Goal: Information Seeking & Learning: Learn about a topic

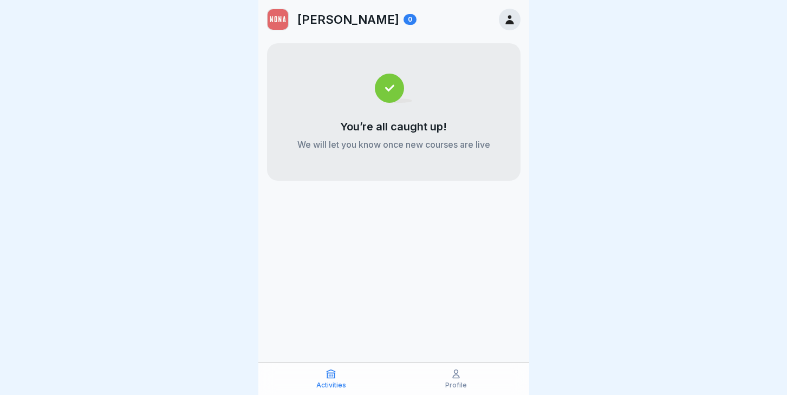
click at [506, 12] on div at bounding box center [510, 20] width 22 height 22
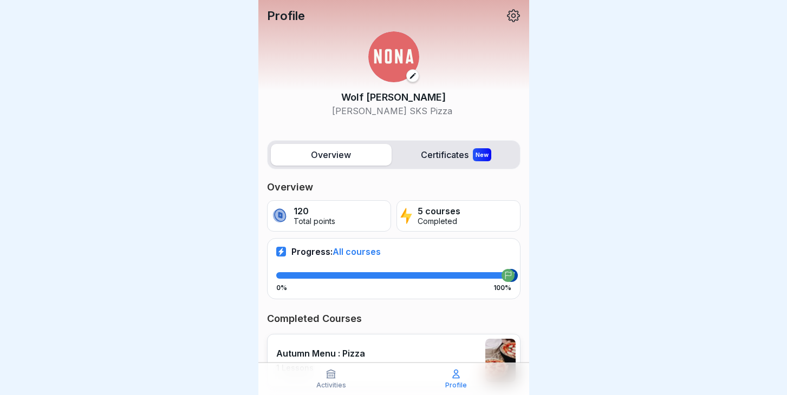
click at [513, 12] on icon at bounding box center [513, 16] width 14 height 14
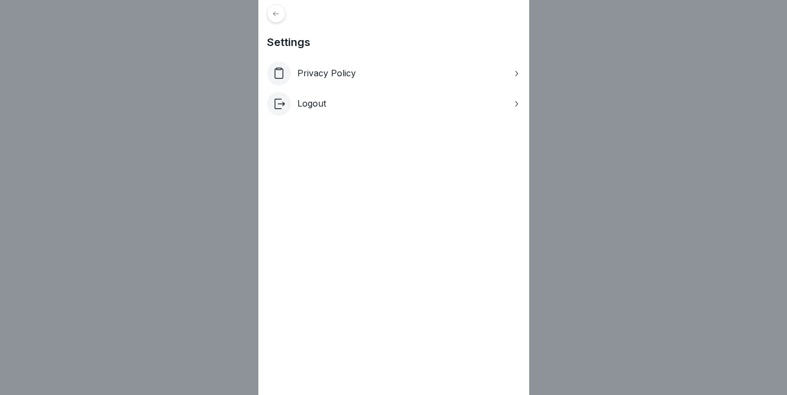
click at [659, 100] on div "Settings Privacy Policy Logout" at bounding box center [393, 197] width 787 height 395
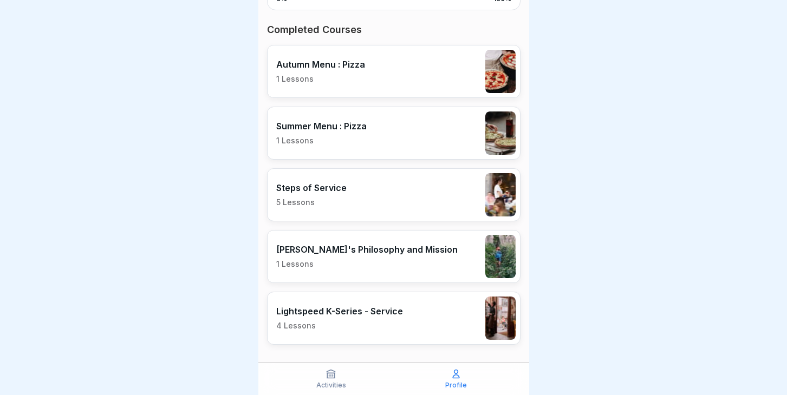
scroll to position [302, 0]
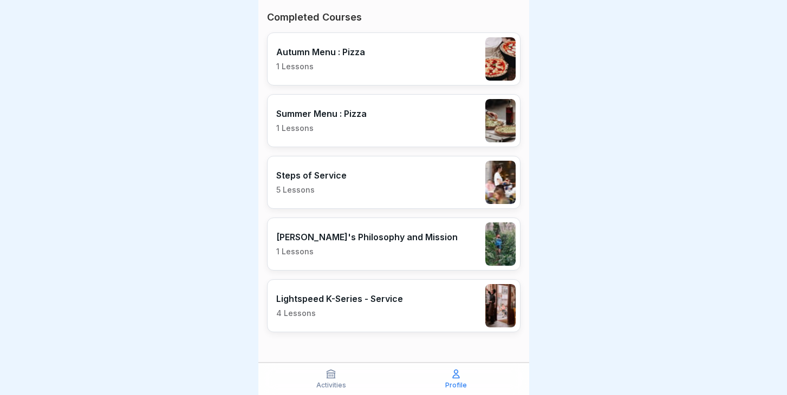
click at [378, 244] on div "[PERSON_NAME]'s Philosophy and Mission 1 Lessons" at bounding box center [366, 244] width 181 height 25
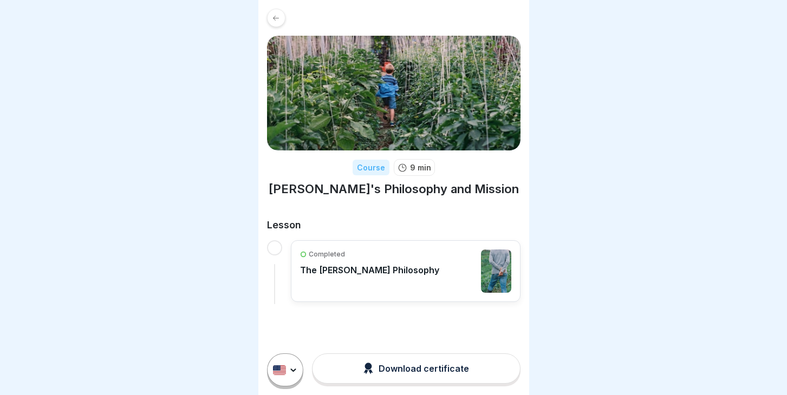
click at [408, 108] on img at bounding box center [393, 93] width 253 height 115
click at [271, 19] on div at bounding box center [276, 18] width 18 height 18
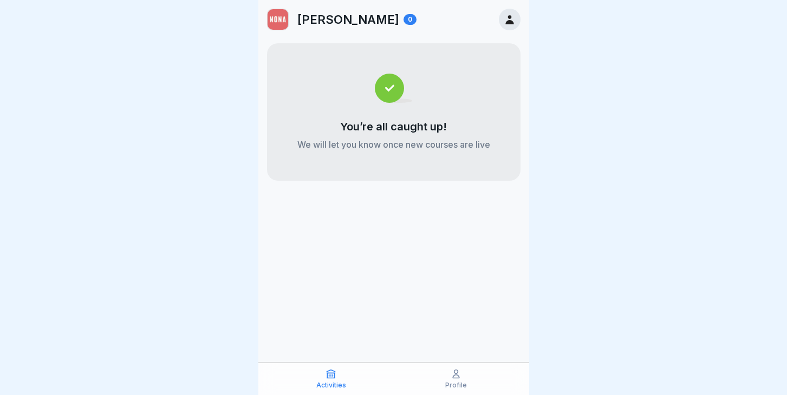
click at [453, 375] on icon at bounding box center [455, 374] width 11 height 11
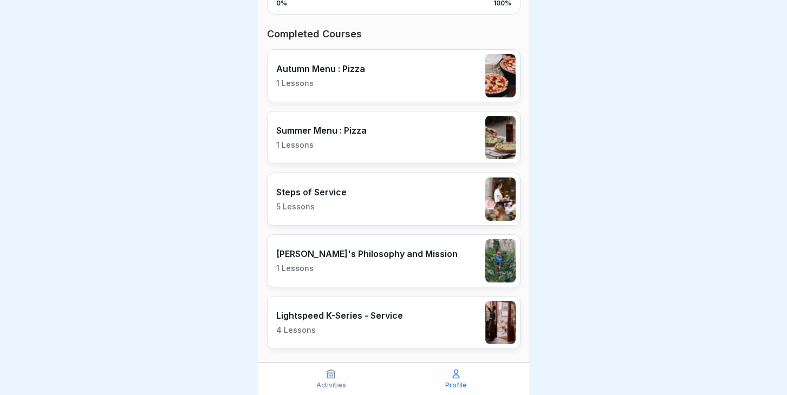
scroll to position [295, 0]
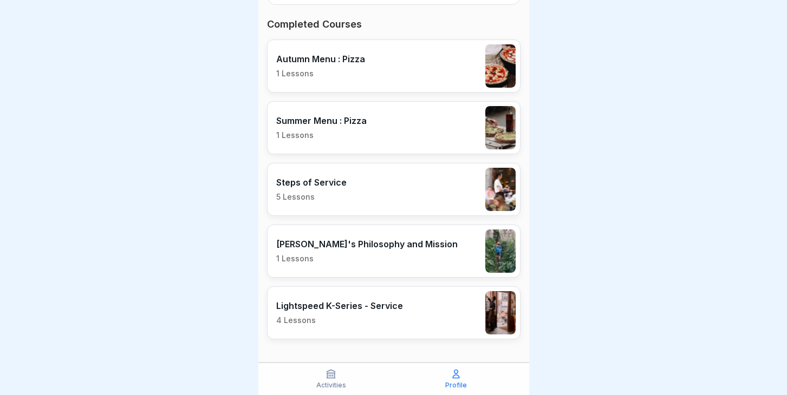
click at [367, 208] on div "Steps of Service 5 Lessons" at bounding box center [393, 189] width 253 height 53
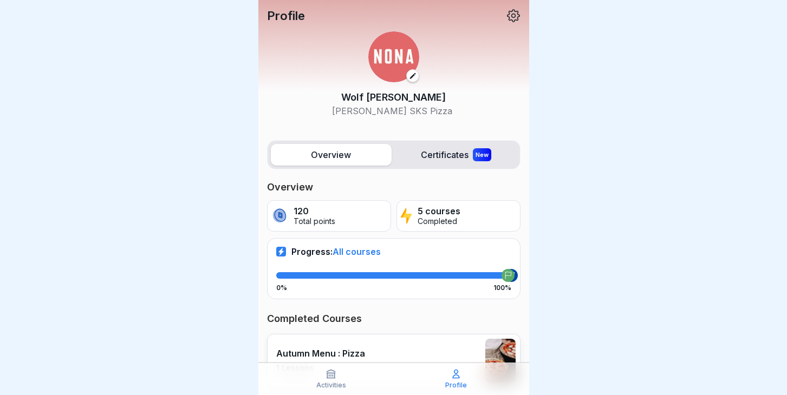
click at [515, 16] on icon at bounding box center [513, 16] width 14 height 14
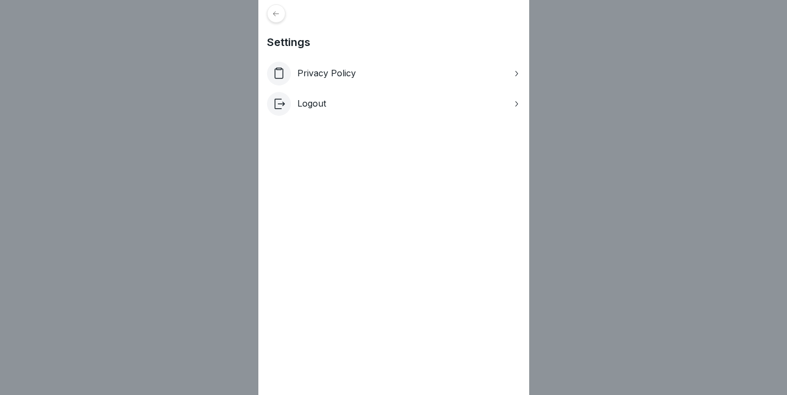
click at [273, 14] on icon at bounding box center [276, 13] width 6 height 5
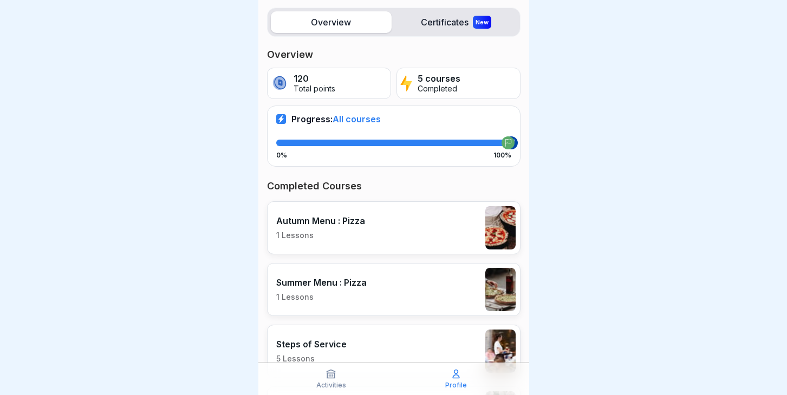
scroll to position [302, 0]
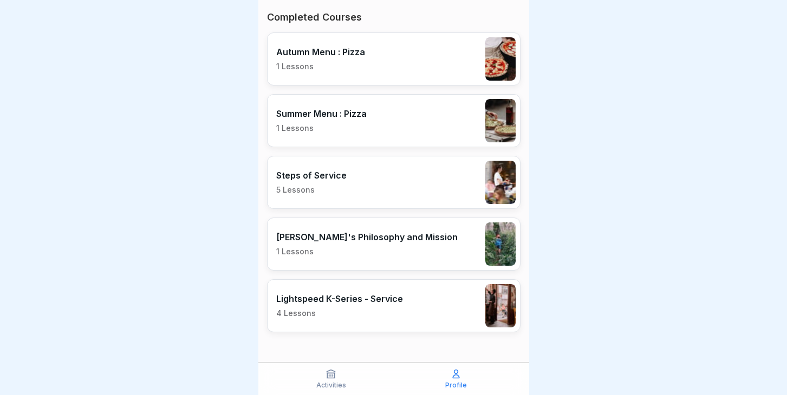
click at [336, 383] on p "Activities" at bounding box center [331, 386] width 30 height 8
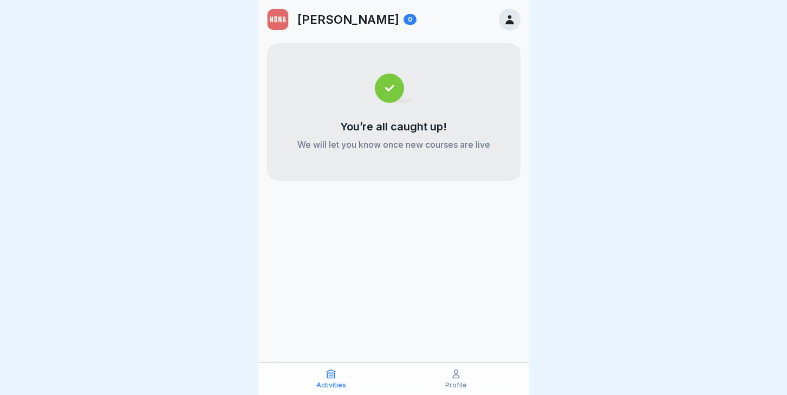
click at [412, 97] on div "You’re all caught up! We will let you know once new courses are live" at bounding box center [393, 112] width 253 height 138
click at [442, 393] on div "Activities Profile" at bounding box center [393, 379] width 271 height 32
click at [453, 380] on div "Profile" at bounding box center [456, 379] width 120 height 21
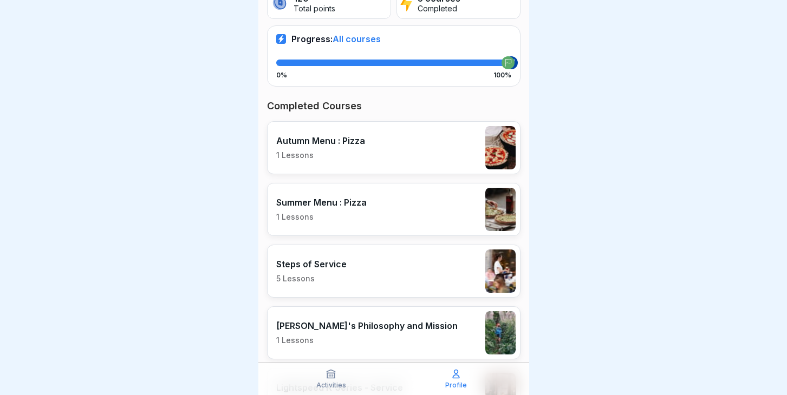
scroll to position [282, 0]
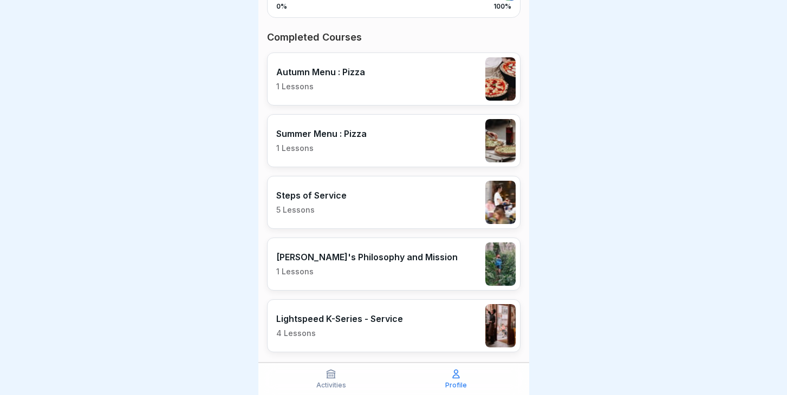
click at [352, 258] on p "[PERSON_NAME]'s Philosophy and Mission" at bounding box center [366, 257] width 181 height 11
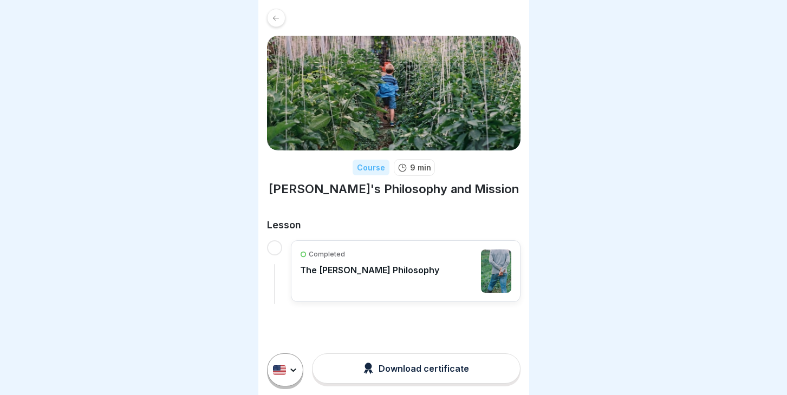
click at [362, 276] on div "Completed The [PERSON_NAME] Philosophy" at bounding box center [369, 271] width 139 height 43
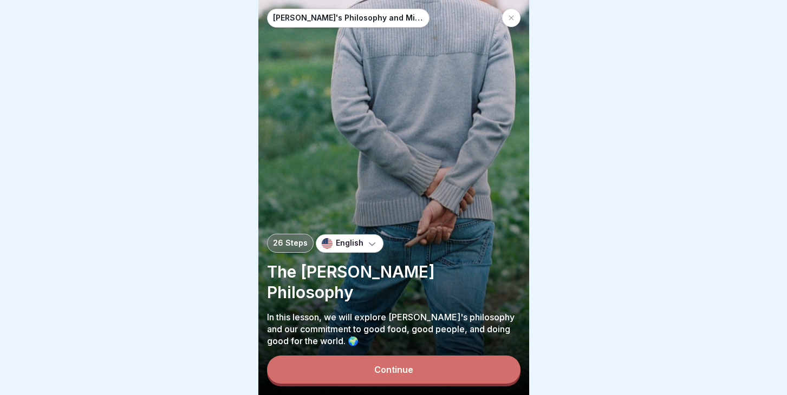
click at [371, 372] on button "Continue" at bounding box center [393, 370] width 253 height 28
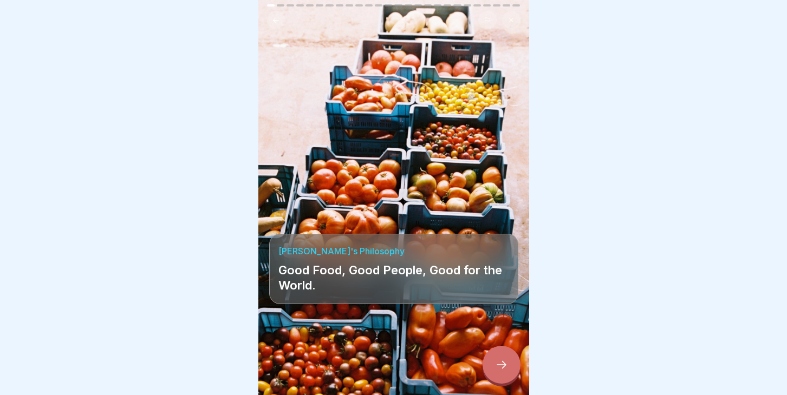
click at [375, 221] on div "[PERSON_NAME]'s Philosophy Good Food, Good People, Good for the World." at bounding box center [393, 197] width 271 height 395
click at [502, 265] on p "Good Food, Good People, Good for the World." at bounding box center [393, 278] width 231 height 30
click at [389, 178] on div "[PERSON_NAME]'s Philosophy Good Food, Good People, Good for the World." at bounding box center [393, 197] width 271 height 395
click at [372, 287] on p "Good Food, Good People, Good for the World." at bounding box center [393, 278] width 231 height 30
click at [371, 279] on p "Good Food, Good People, Good for the World." at bounding box center [393, 278] width 231 height 30
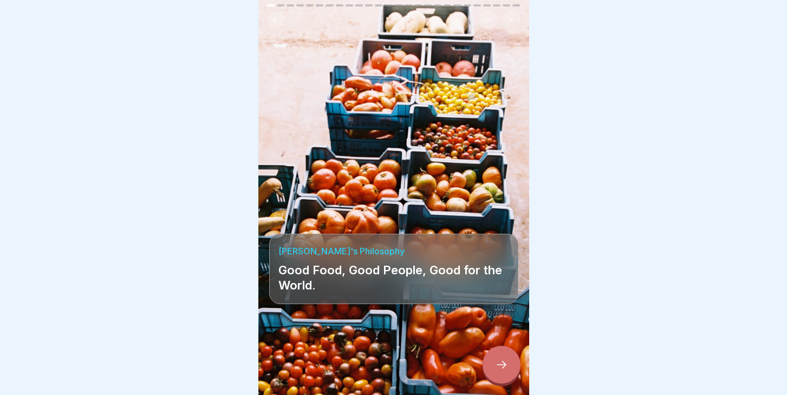
click at [371, 279] on p "Good Food, Good People, Good for the World." at bounding box center [393, 278] width 231 height 30
click at [397, 270] on p "Good Food, Good People, Good for the World." at bounding box center [393, 278] width 231 height 30
click at [496, 363] on icon at bounding box center [501, 364] width 13 height 13
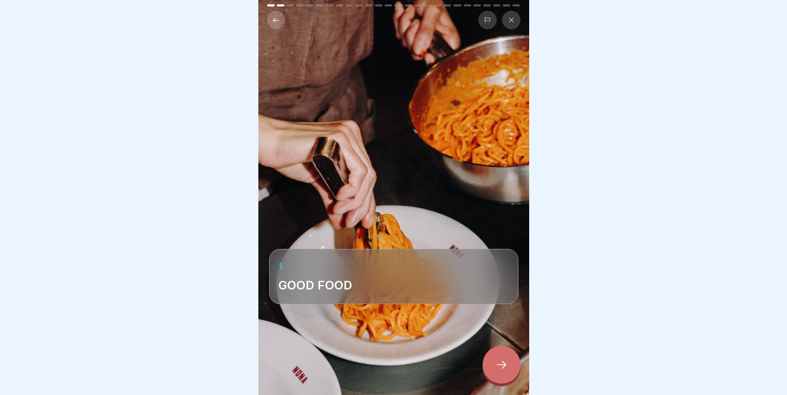
click at [499, 368] on icon at bounding box center [501, 364] width 13 height 13
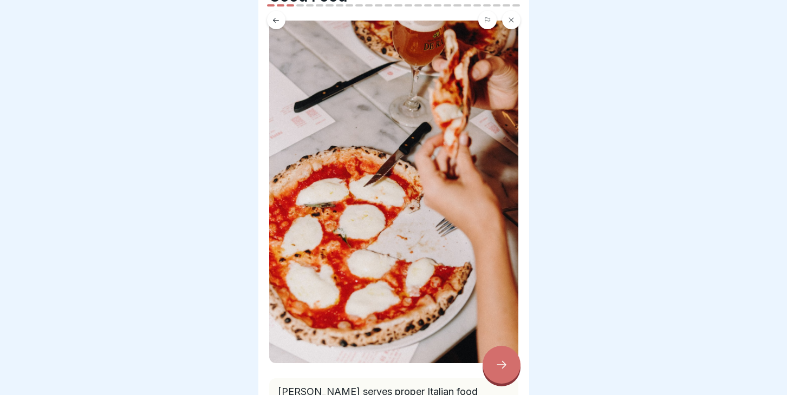
scroll to position [63, 0]
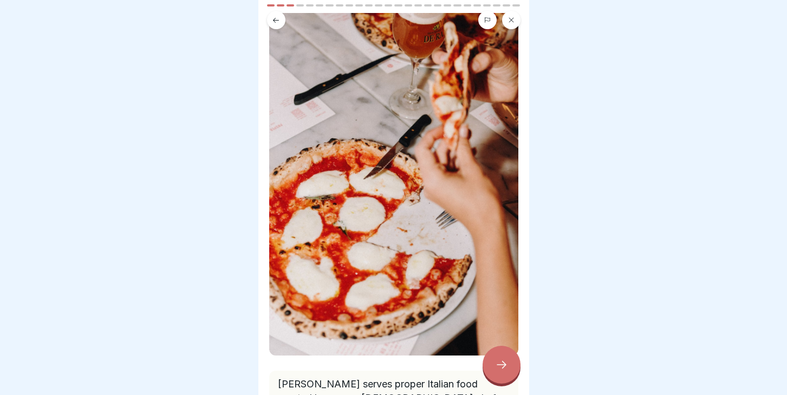
click at [502, 363] on icon at bounding box center [501, 364] width 13 height 13
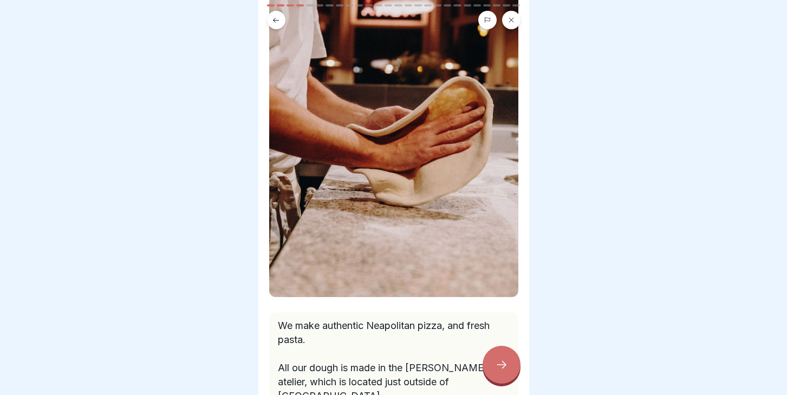
scroll to position [117, 0]
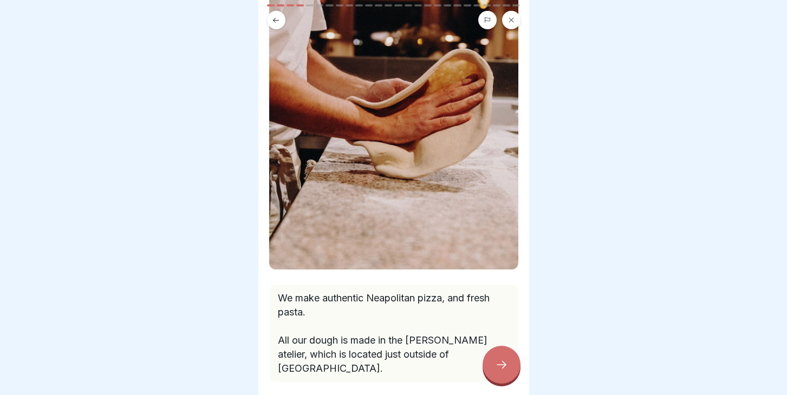
click at [505, 361] on icon at bounding box center [501, 364] width 13 height 13
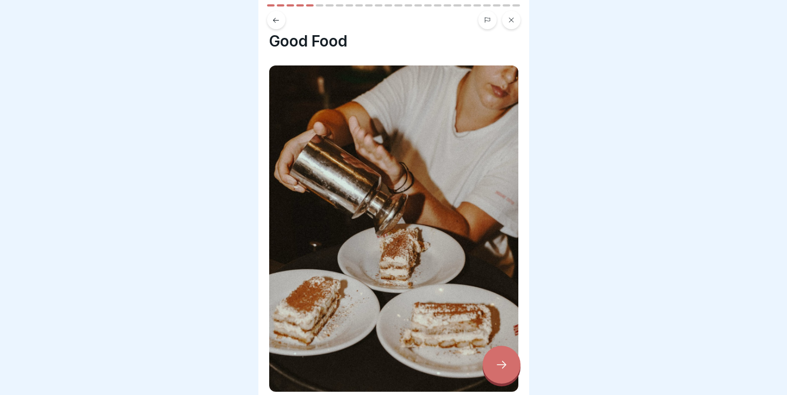
scroll to position [0, 0]
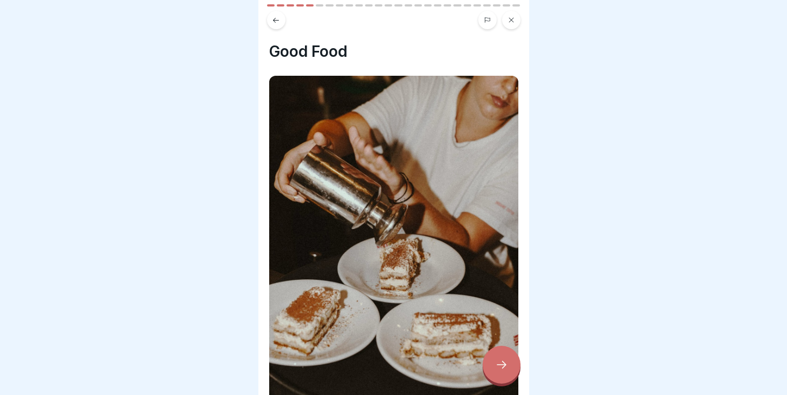
click at [270, 19] on button at bounding box center [276, 20] width 18 height 18
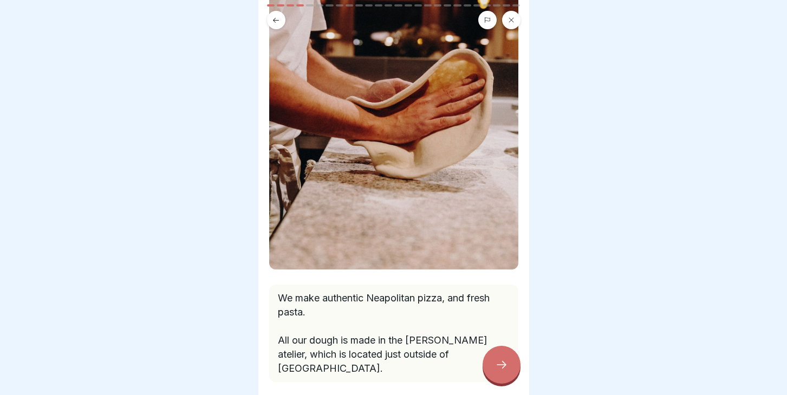
click at [271, 20] on button at bounding box center [276, 20] width 18 height 18
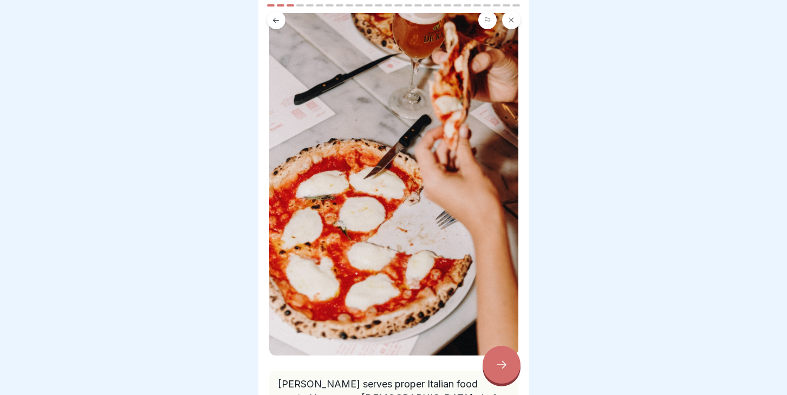
click at [272, 20] on icon at bounding box center [276, 20] width 8 height 8
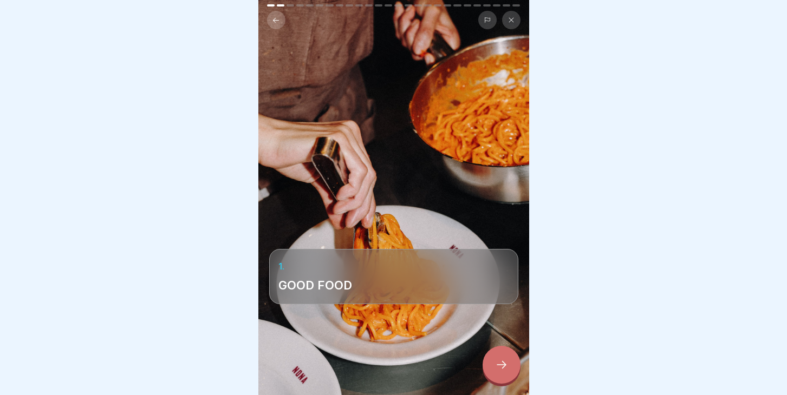
click at [272, 20] on icon at bounding box center [276, 20] width 8 height 8
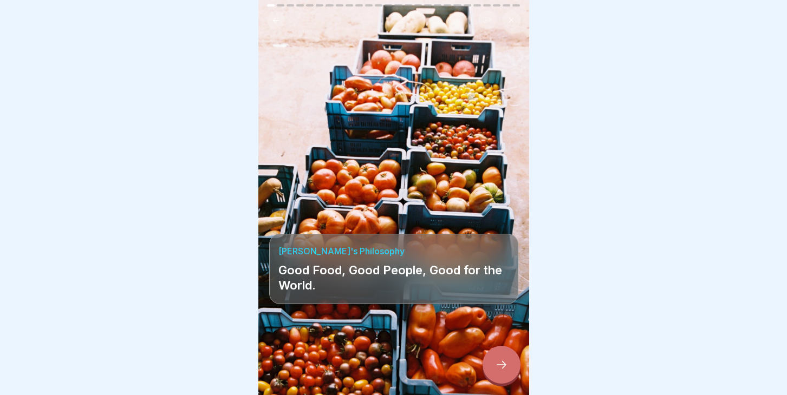
click at [272, 20] on icon at bounding box center [276, 20] width 8 height 8
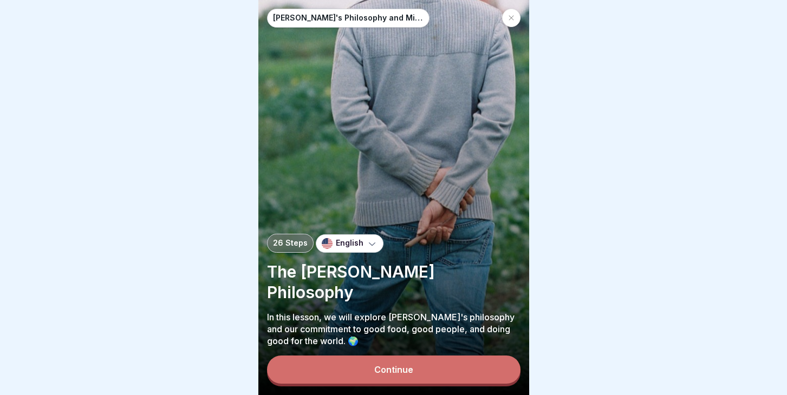
click at [516, 22] on div at bounding box center [511, 18] width 18 height 18
